Goal: Information Seeking & Learning: Learn about a topic

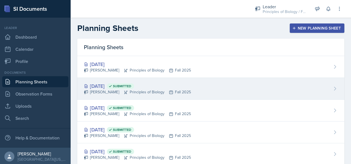
click at [112, 88] on div "[DATE] Submitted" at bounding box center [137, 85] width 107 height 7
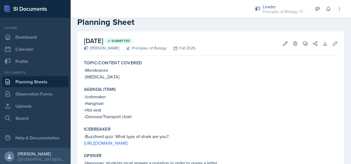
scroll to position [14, 0]
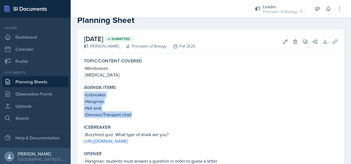
drag, startPoint x: 133, startPoint y: 115, endPoint x: 83, endPoint y: 94, distance: 53.9
click at [83, 94] on div "Agenda items -Icebreaker -Hangman -Hot seat -Osmosis/Transport chart" at bounding box center [211, 102] width 258 height 38
copy div "-Icebreaker -Hangman -Hot seat -Osmosis/Transport chart"
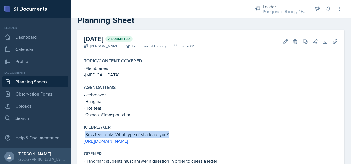
drag, startPoint x: 170, startPoint y: 132, endPoint x: 85, endPoint y: 134, distance: 84.7
click at [85, 134] on p "-Buzzfeed quiz: What type of shark are you?" at bounding box center [211, 134] width 254 height 7
copy p "Buzzfeed quiz: What type of shark are you?"
drag, startPoint x: 259, startPoint y: 140, endPoint x: 79, endPoint y: 139, distance: 180.3
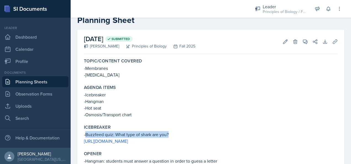
copy link "[URL][DOMAIN_NAME]"
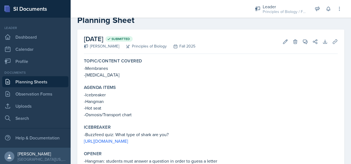
click at [174, 79] on div "Topic/Content Covered -Membranes -[MEDICAL_DATA]" at bounding box center [211, 68] width 258 height 24
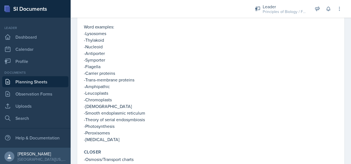
scroll to position [264, 0]
